Goal: Use online tool/utility: Utilize a website feature to perform a specific function

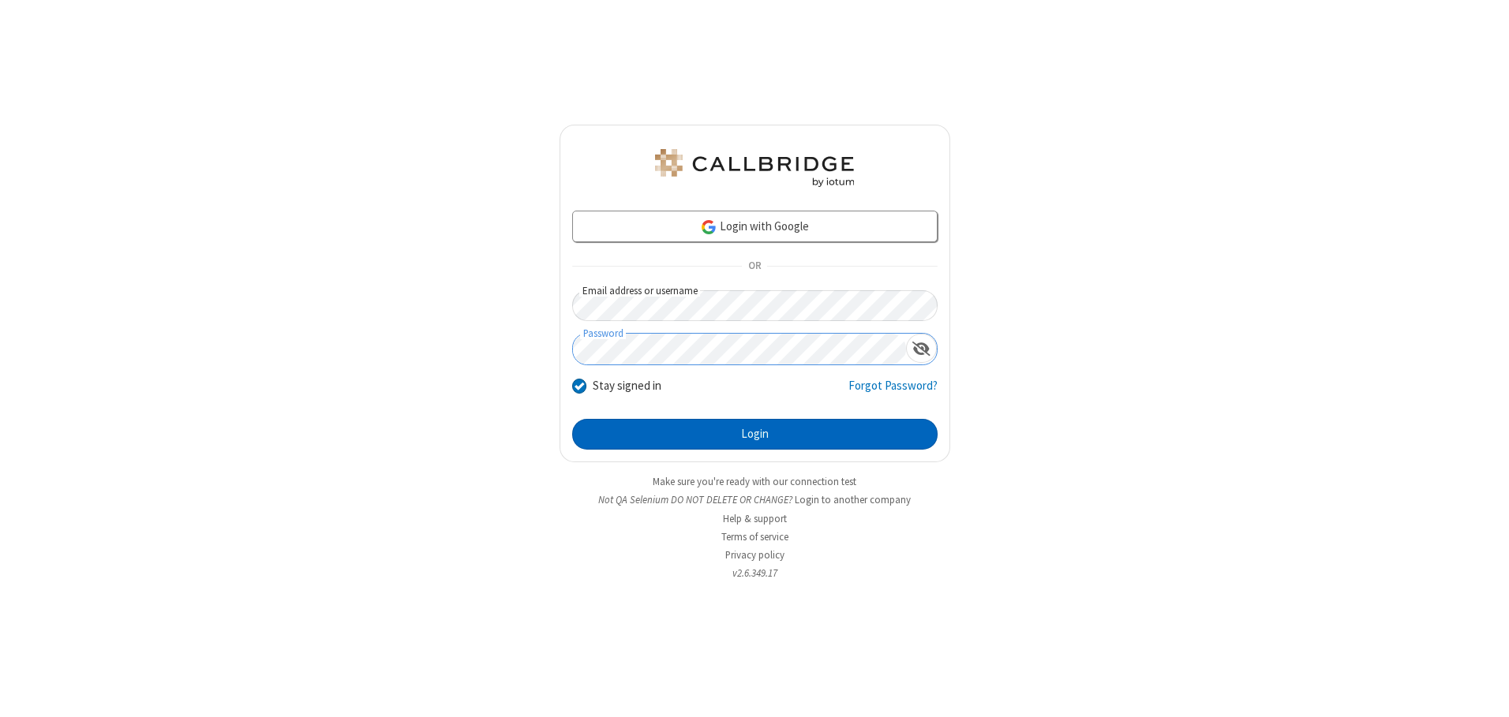
click at [754, 434] on button "Login" at bounding box center [754, 435] width 365 height 32
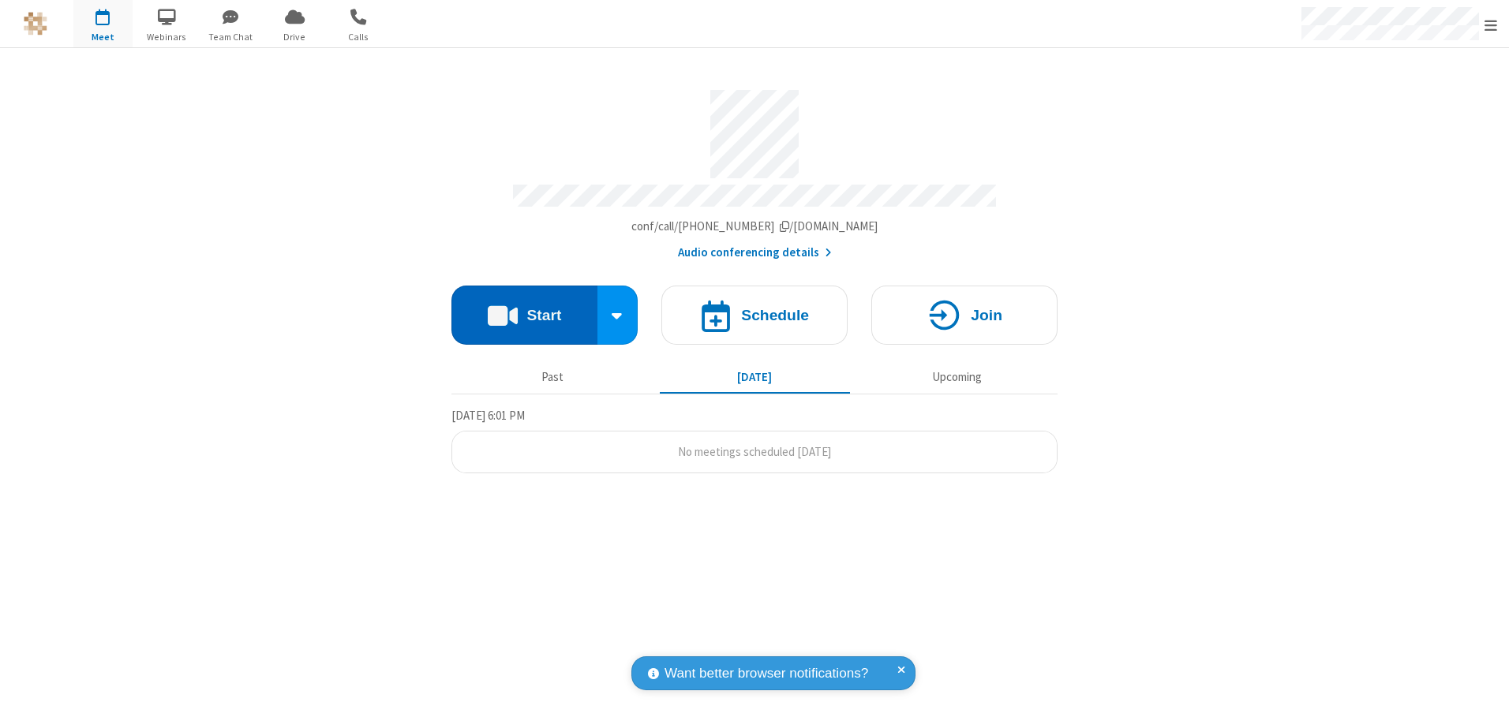
click at [524, 309] on button "Start" at bounding box center [524, 315] width 146 height 59
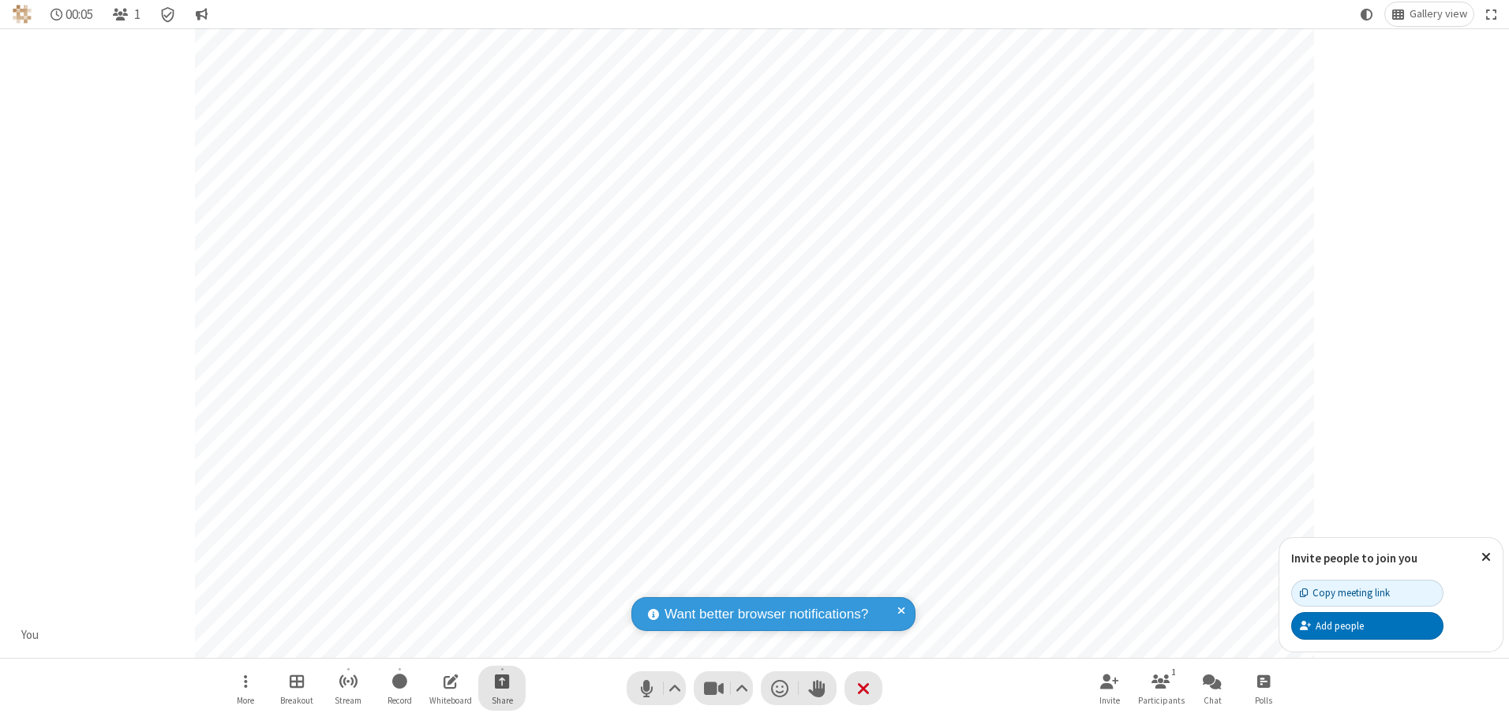
click at [502, 681] on span "Start sharing" at bounding box center [502, 682] width 15 height 20
click at [501, 585] on span "Share additional camera" at bounding box center [511, 588] width 117 height 13
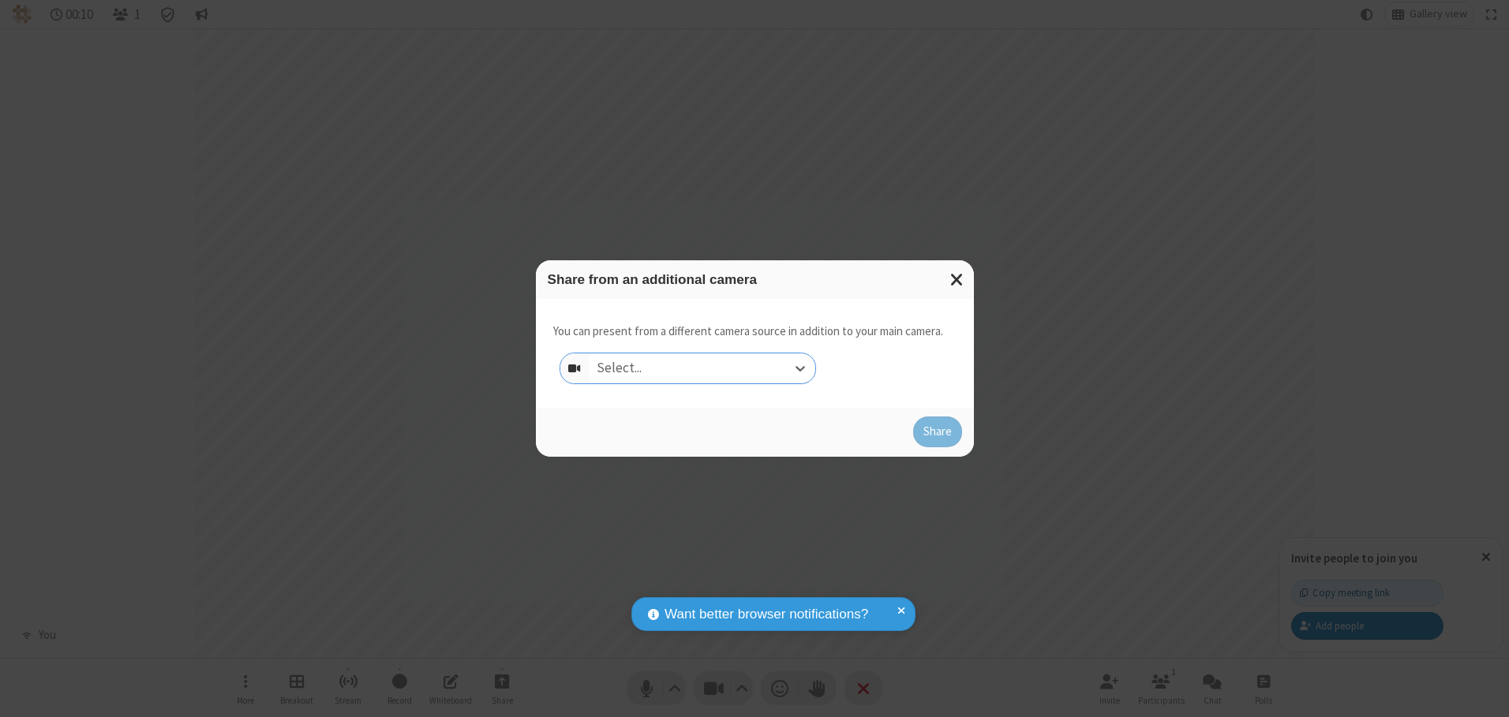
click at [702, 368] on div "Select..." at bounding box center [702, 369] width 226 height 30
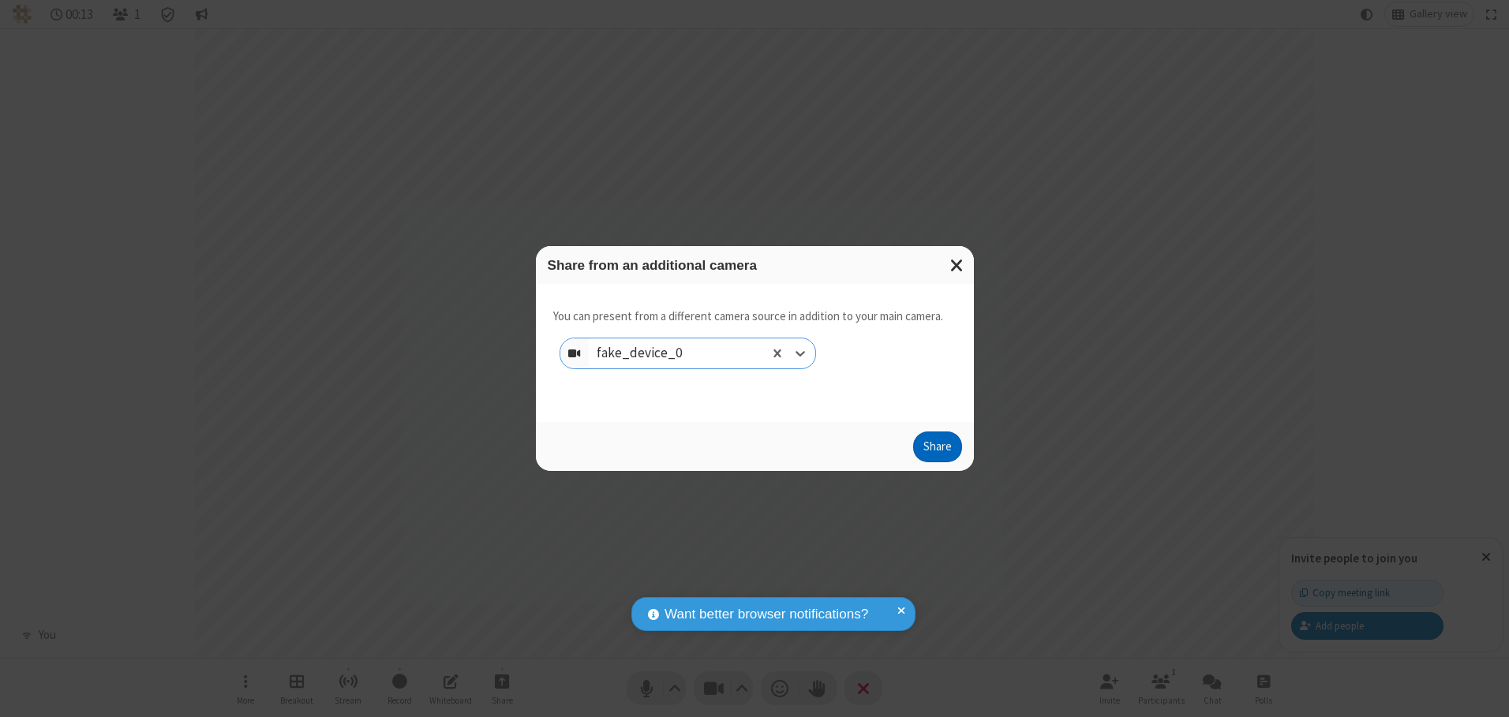
click at [937, 451] on button "Share" at bounding box center [937, 448] width 49 height 32
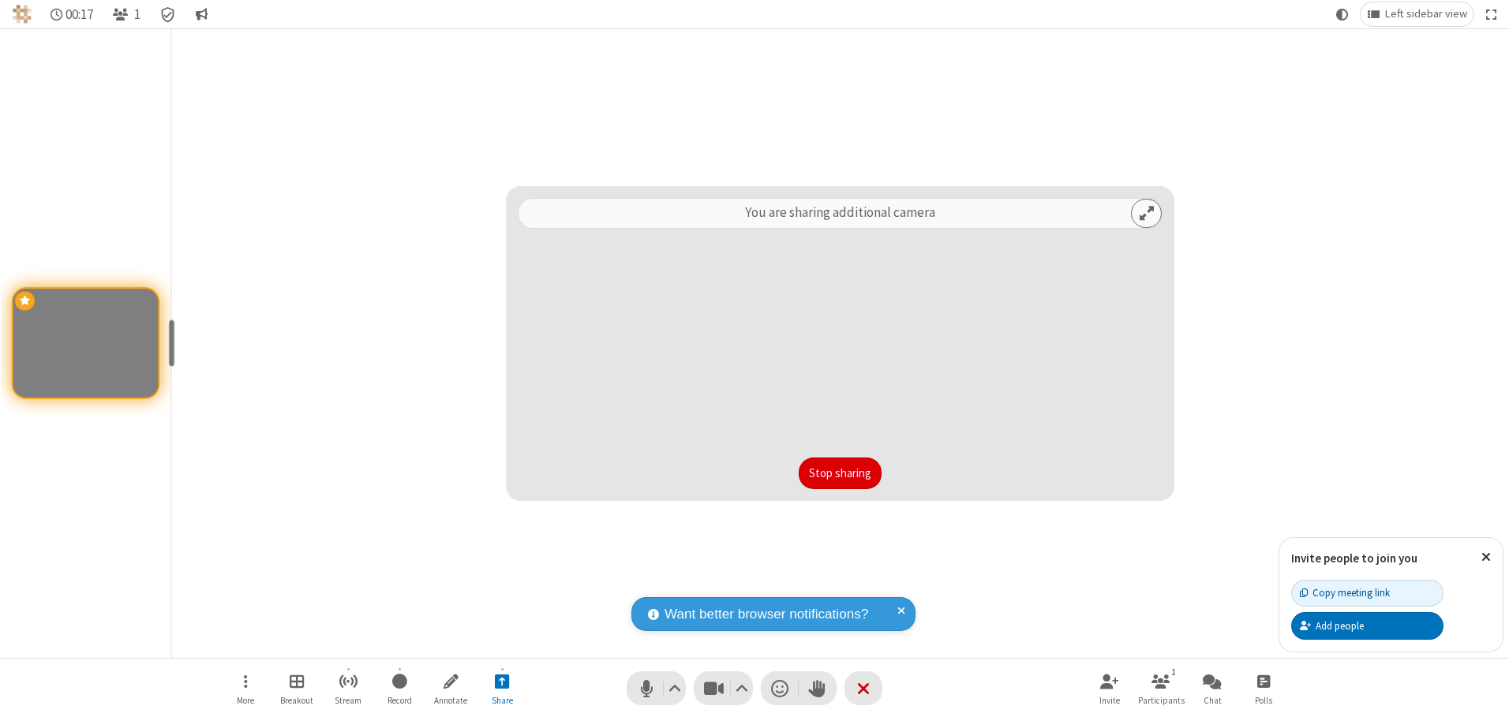
click at [840, 473] on button "Stop sharing" at bounding box center [840, 474] width 83 height 32
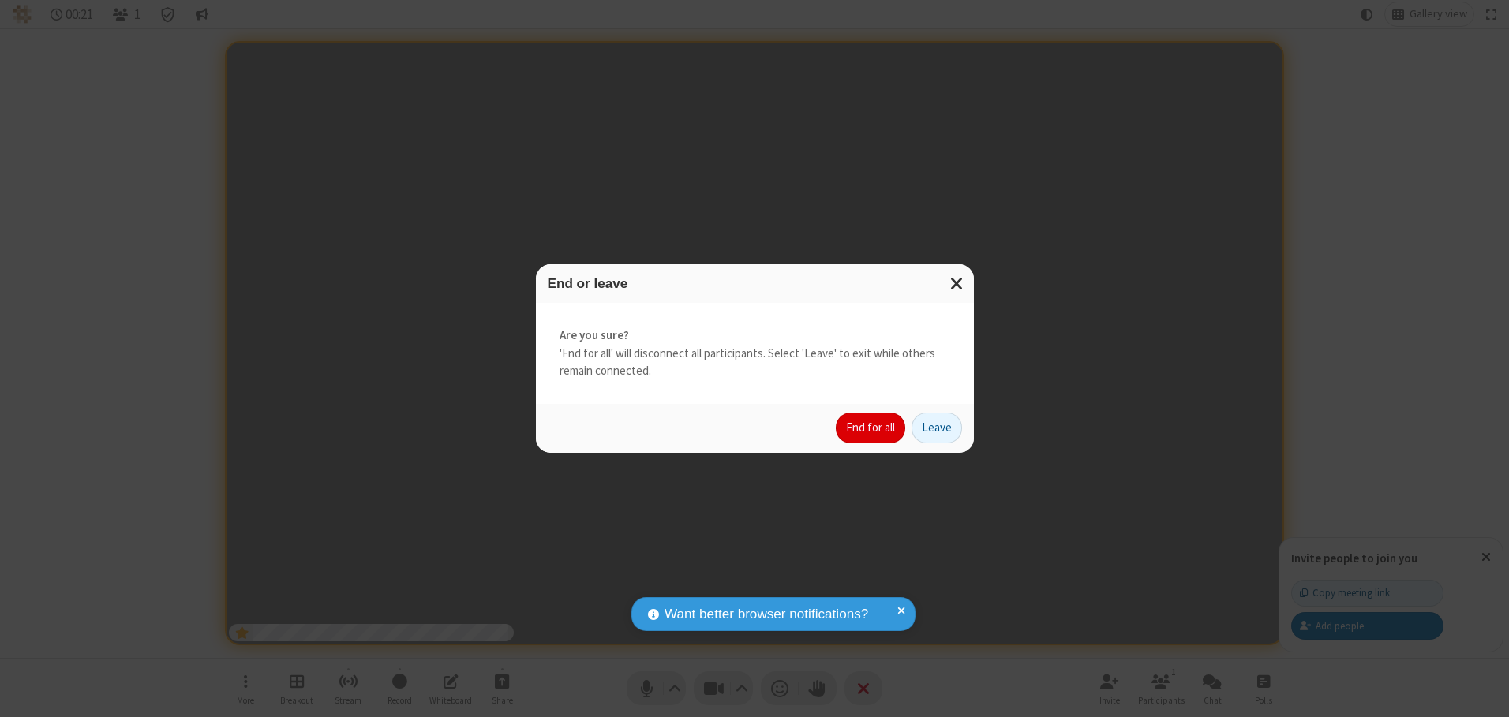
click at [871, 428] on button "End for all" at bounding box center [870, 429] width 69 height 32
